Goal: Task Accomplishment & Management: Manage account settings

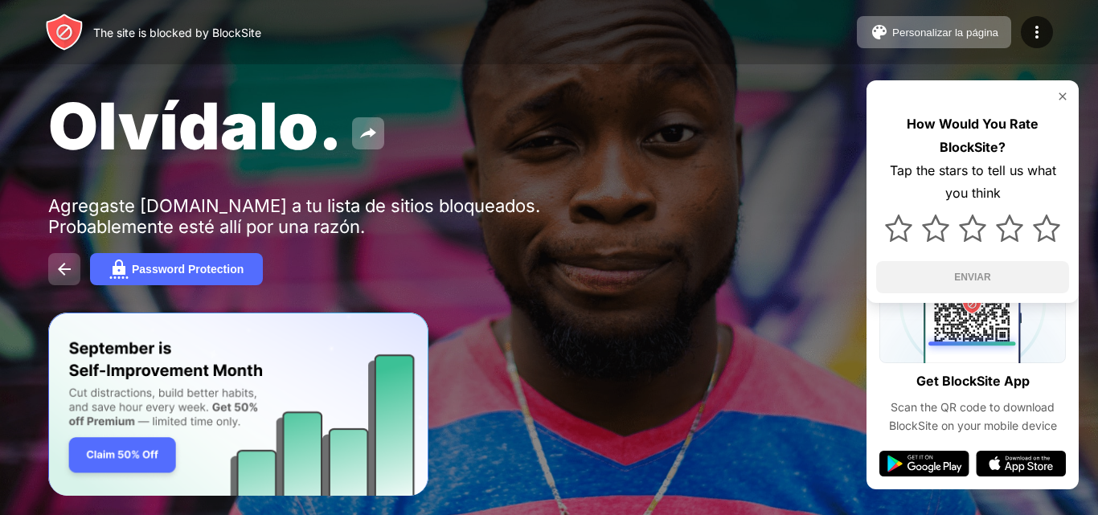
click at [62, 272] on img at bounding box center [64, 269] width 19 height 19
click at [65, 272] on img at bounding box center [64, 269] width 19 height 19
click at [137, 269] on div "Password Protection" at bounding box center [188, 269] width 112 height 13
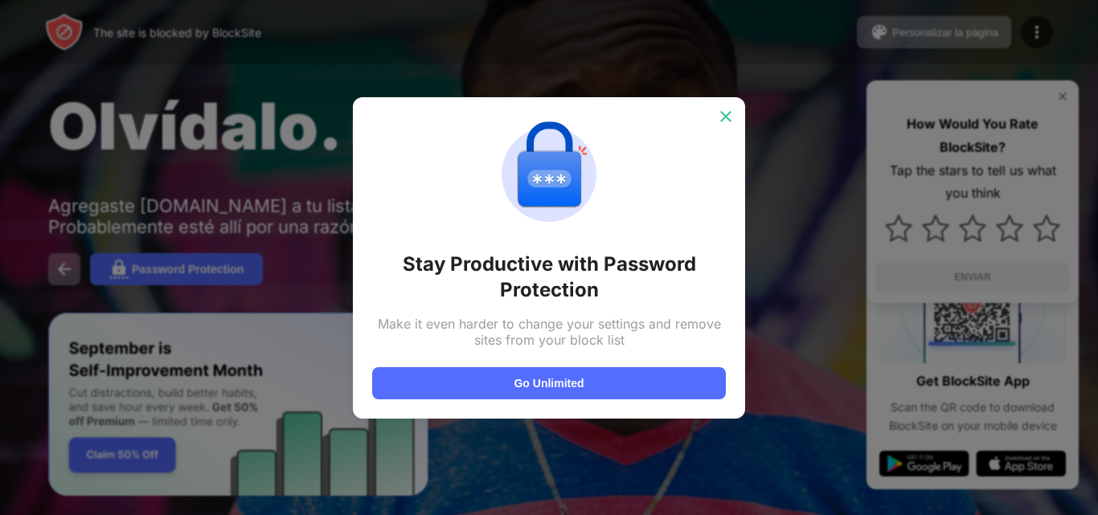
click at [726, 115] on img at bounding box center [726, 116] width 16 height 16
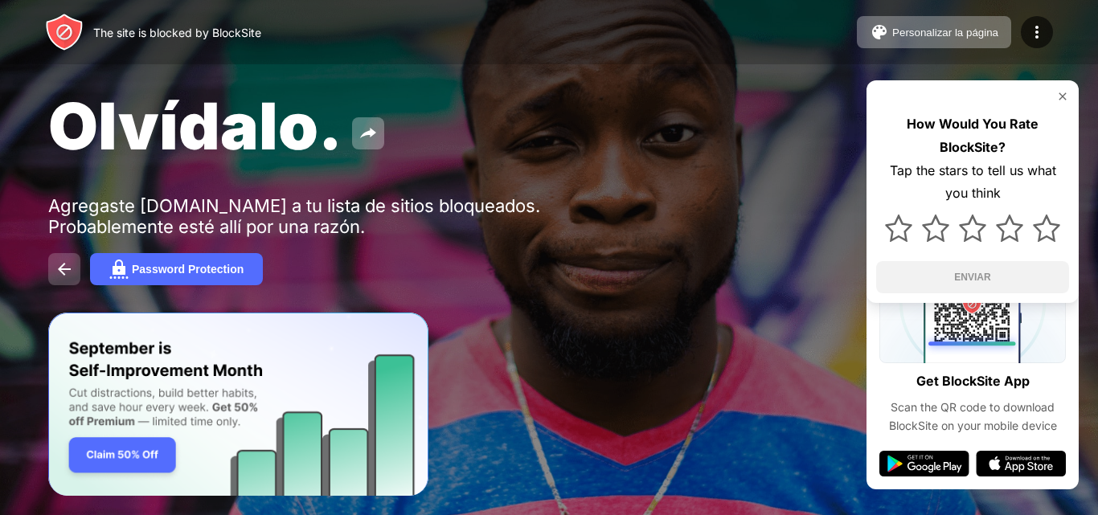
click at [61, 274] on img at bounding box center [64, 269] width 19 height 19
click at [1034, 26] on img at bounding box center [1036, 31] width 19 height 19
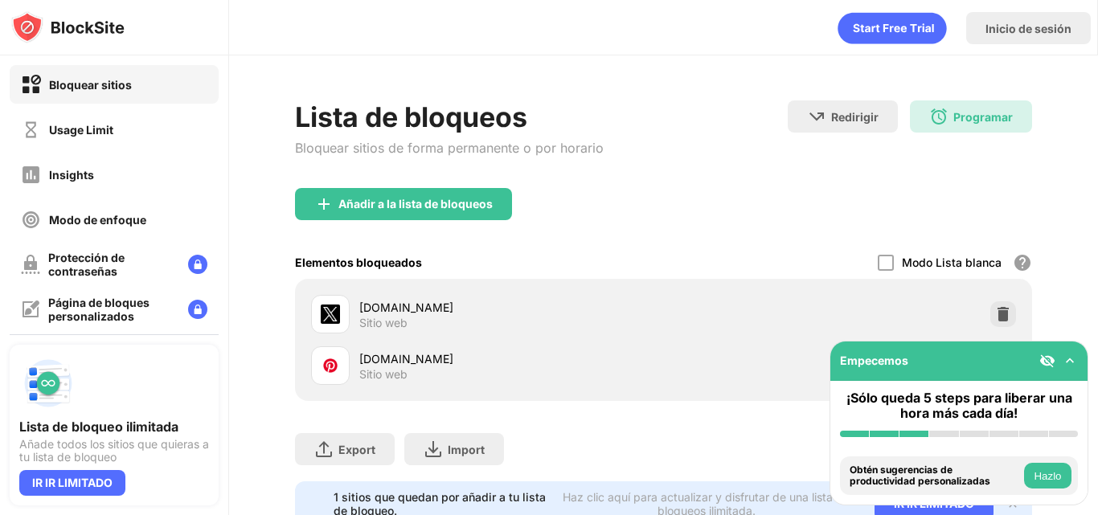
drag, startPoint x: 816, startPoint y: 173, endPoint x: 815, endPoint y: 185, distance: 12.2
click at [815, 185] on div "Lista de bloqueos Bloquear sitios de forma permanente o por horario Redirigir H…" at bounding box center [663, 144] width 737 height 88
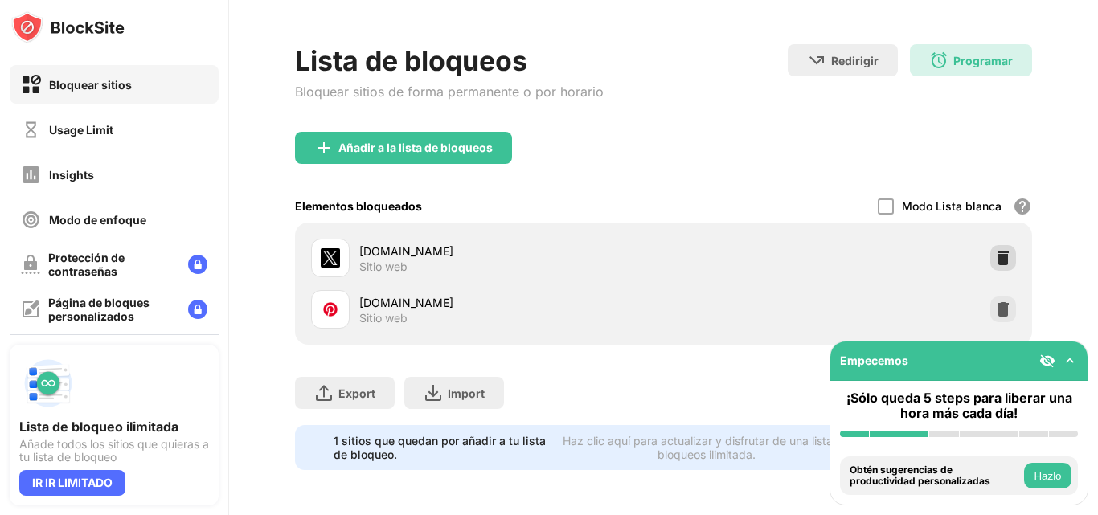
click at [995, 250] on img at bounding box center [1003, 258] width 16 height 16
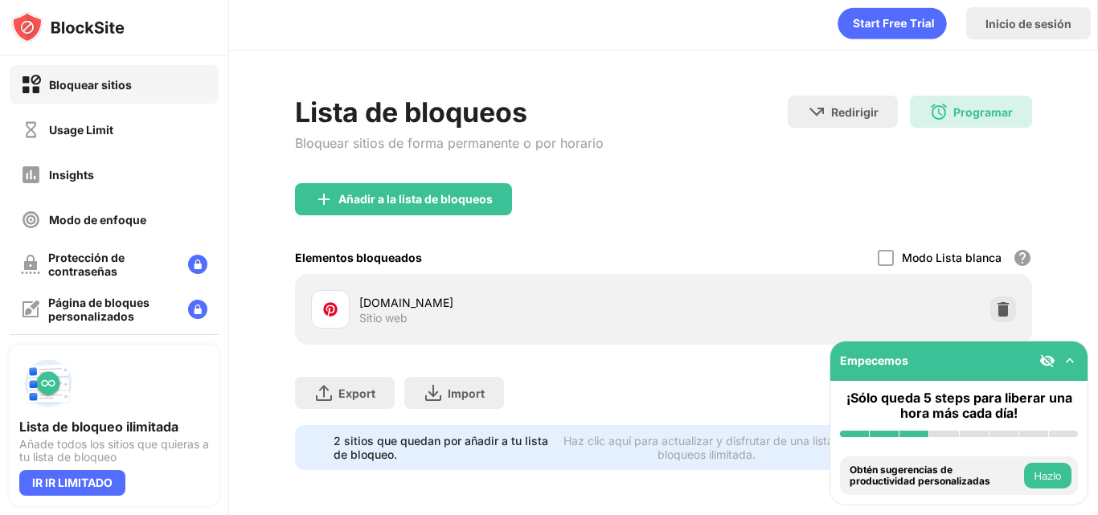
scroll to position [17, 0]
click at [995, 301] on img at bounding box center [1003, 309] width 16 height 16
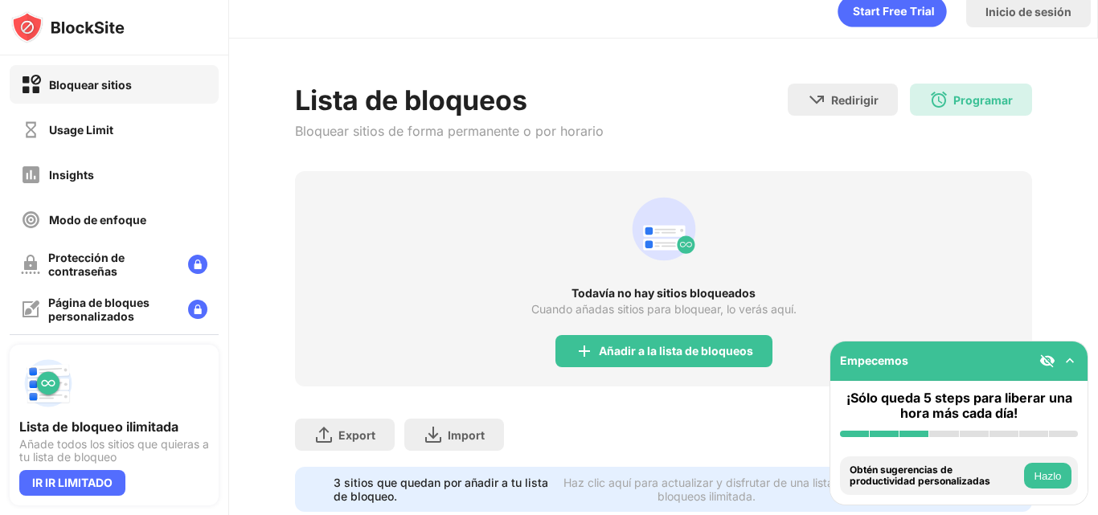
scroll to position [68, 0]
